Goal: Information Seeking & Learning: Understand process/instructions

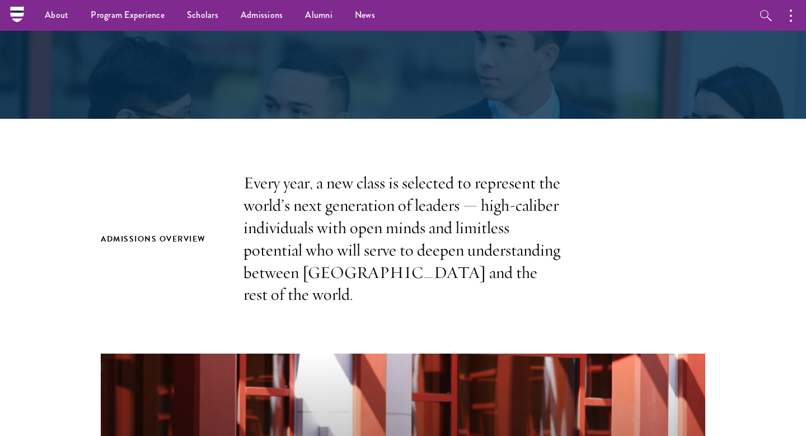
scroll to position [195, 0]
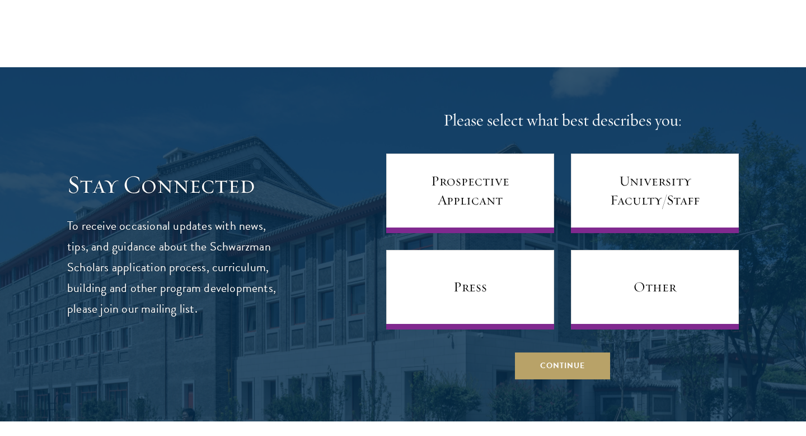
scroll to position [4387, 0]
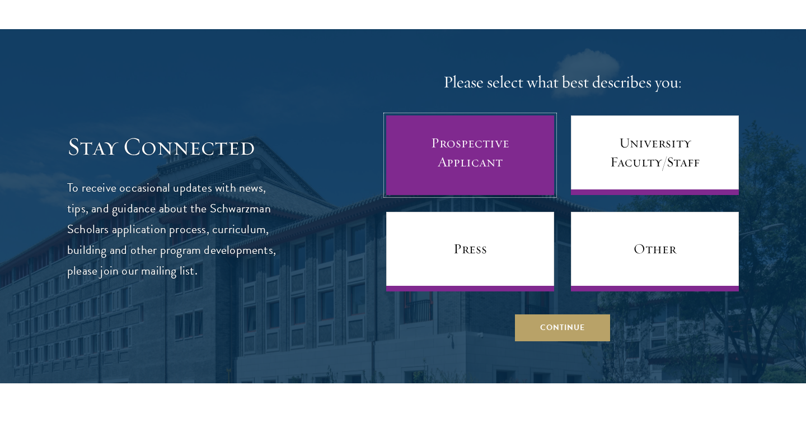
click at [450, 160] on link "Prospective Applicant" at bounding box center [470, 155] width 168 height 80
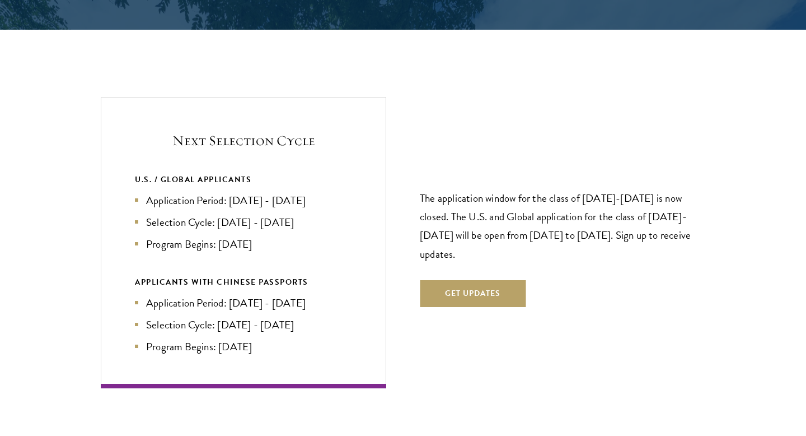
scroll to position [2336, 0]
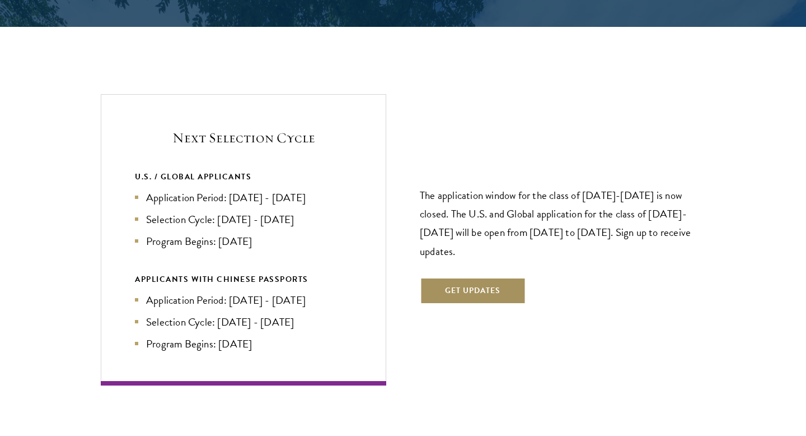
click at [439, 277] on button "Get Updates" at bounding box center [473, 290] width 106 height 27
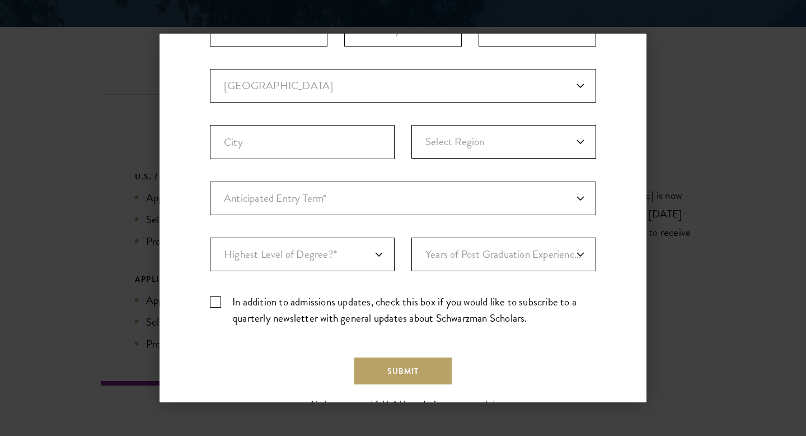
scroll to position [326, 0]
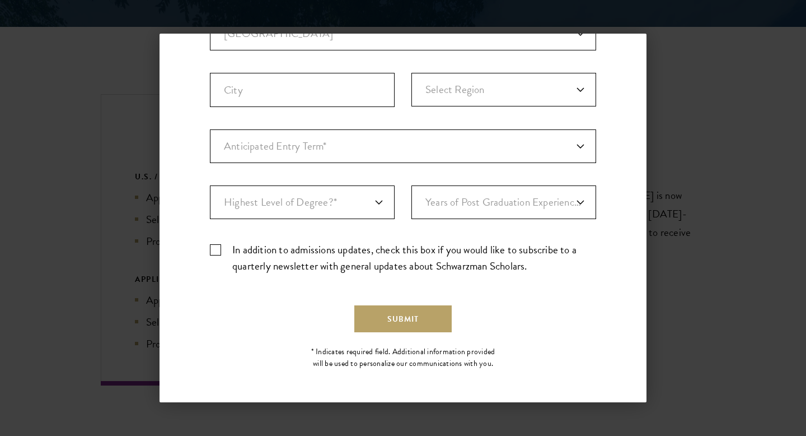
click at [684, 177] on div "Back Stay Connected Please select what best describes you: Prospective Applican…" at bounding box center [403, 218] width 806 height 368
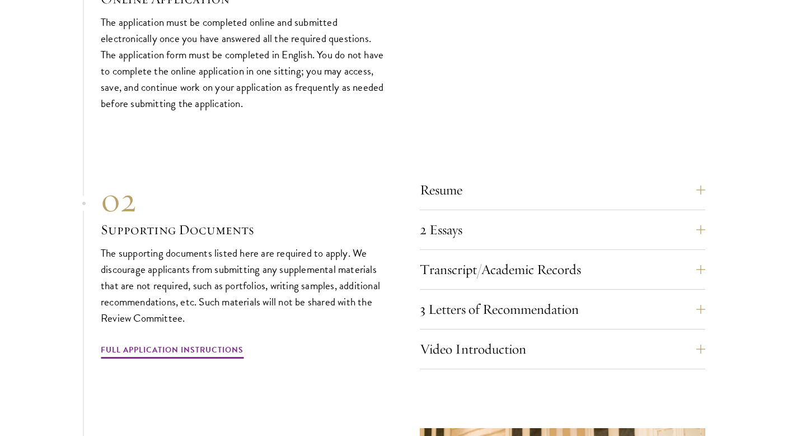
scroll to position [3419, 0]
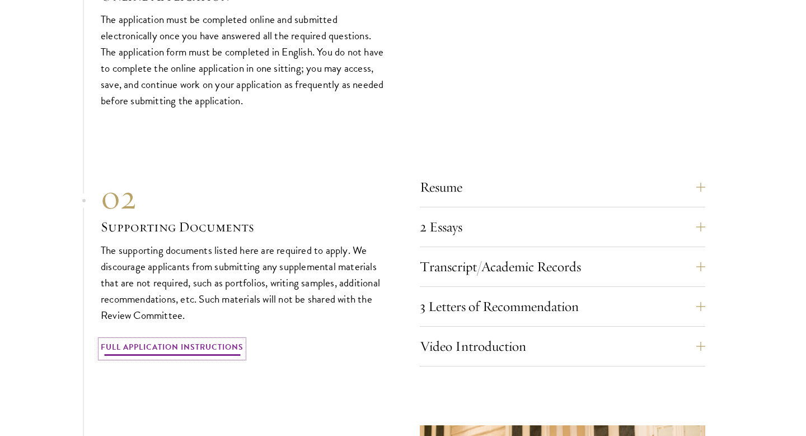
click at [152, 340] on link "Full Application Instructions" at bounding box center [172, 348] width 143 height 17
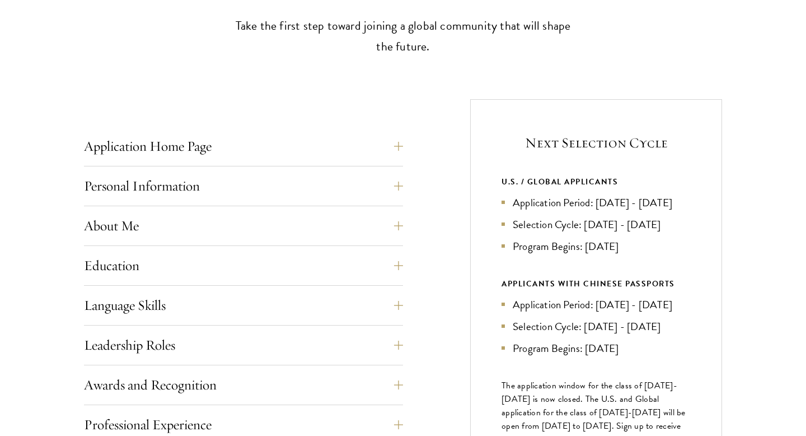
scroll to position [363, 0]
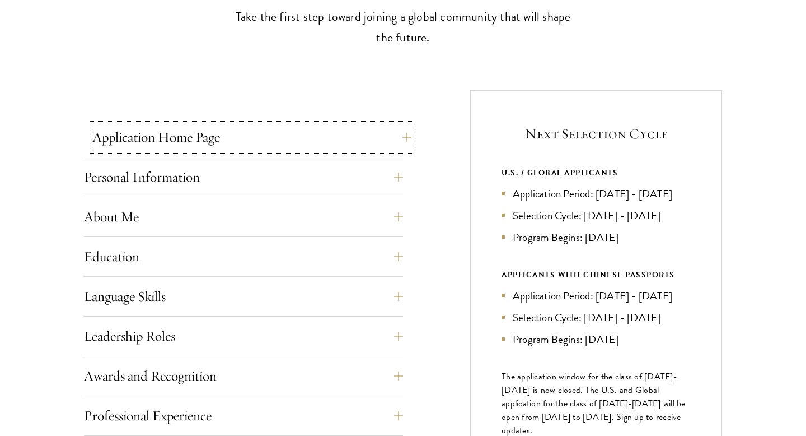
click at [253, 139] on button "Application Home Page" at bounding box center [251, 137] width 319 height 27
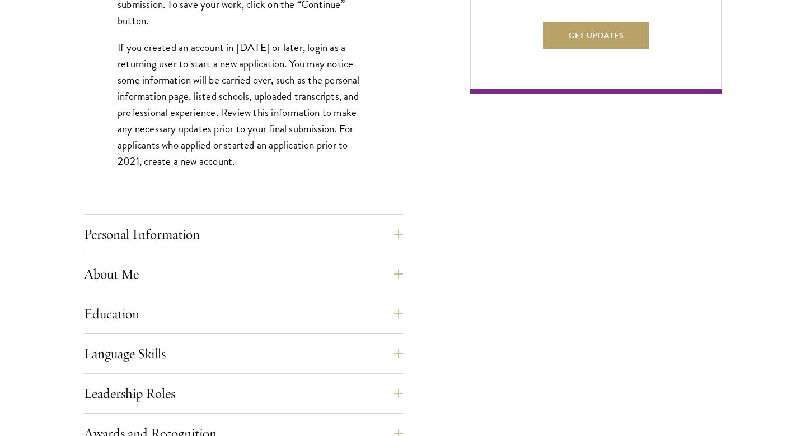
scroll to position [811, 0]
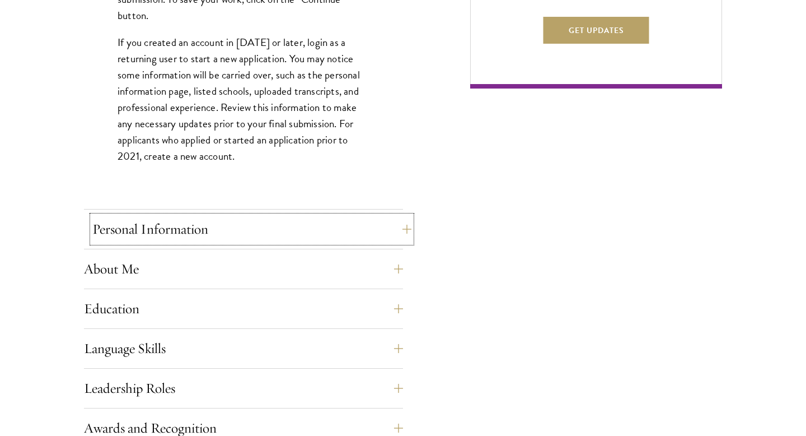
click at [272, 221] on button "Personal Information" at bounding box center [251, 229] width 319 height 27
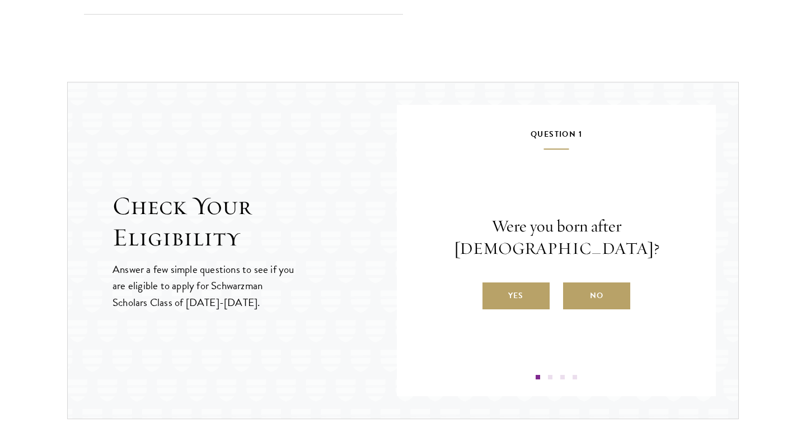
scroll to position [1431, 0]
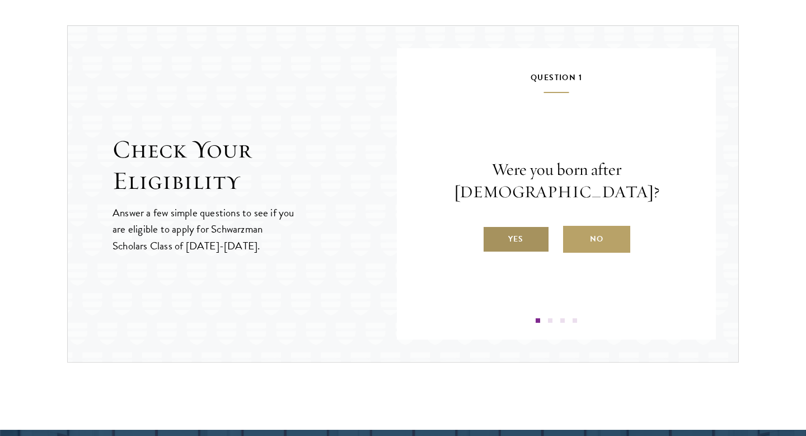
click at [526, 237] on label "Yes" at bounding box center [516, 239] width 67 height 27
click at [493, 237] on input "Yes" at bounding box center [488, 232] width 10 height 10
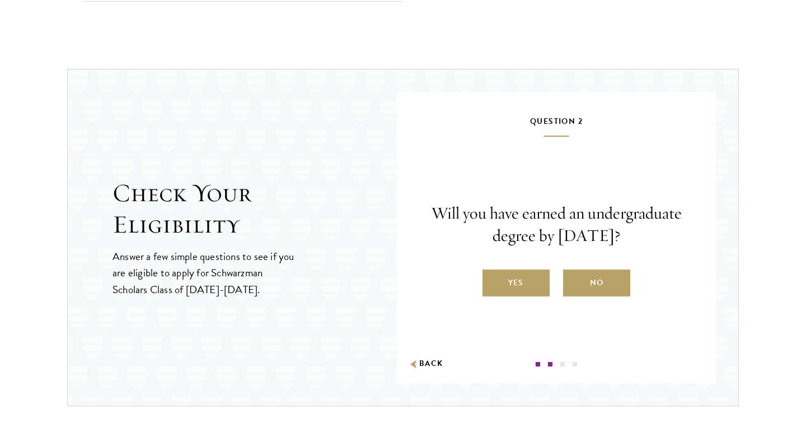
scroll to position [1506, 0]
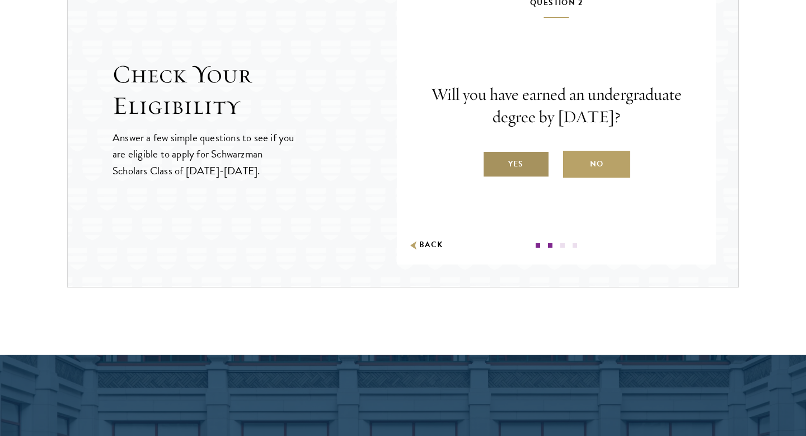
click at [521, 161] on label "Yes" at bounding box center [516, 164] width 67 height 27
click at [493, 161] on input "Yes" at bounding box center [488, 157] width 10 height 10
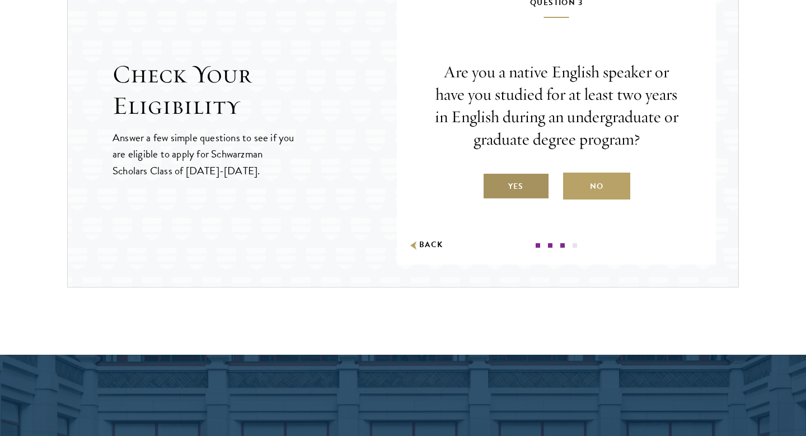
click at [520, 189] on label "Yes" at bounding box center [516, 185] width 67 height 27
click at [493, 184] on input "Yes" at bounding box center [488, 179] width 10 height 10
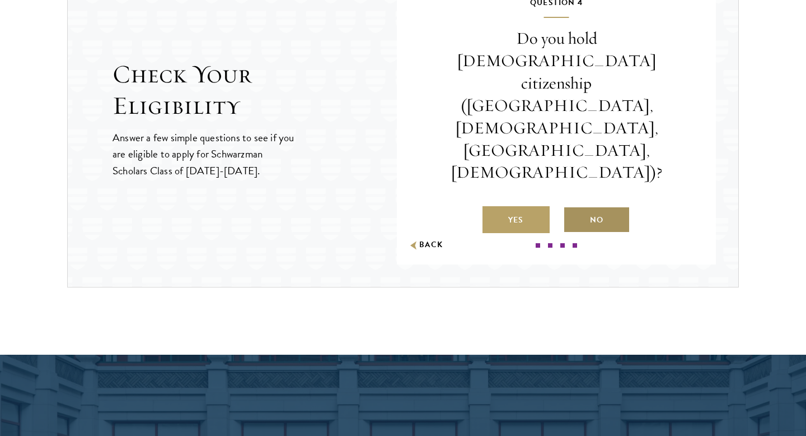
click at [585, 206] on label "No" at bounding box center [596, 219] width 67 height 27
click at [573, 208] on input "No" at bounding box center [568, 213] width 10 height 10
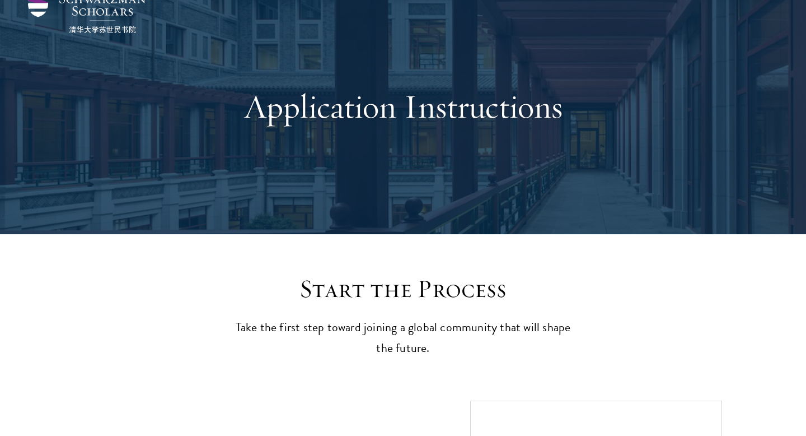
scroll to position [0, 0]
